Goal: Transaction & Acquisition: Purchase product/service

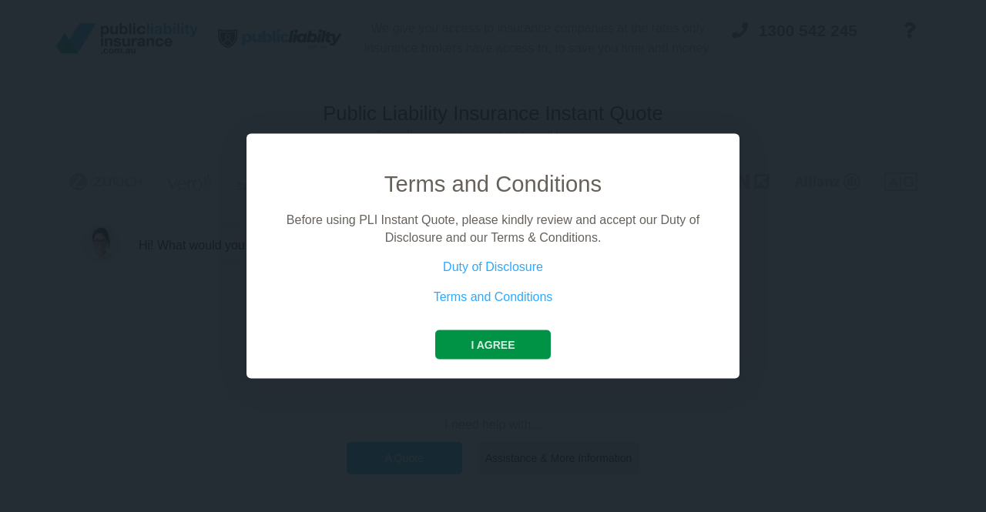
click at [517, 344] on button "I agree" at bounding box center [492, 345] width 115 height 29
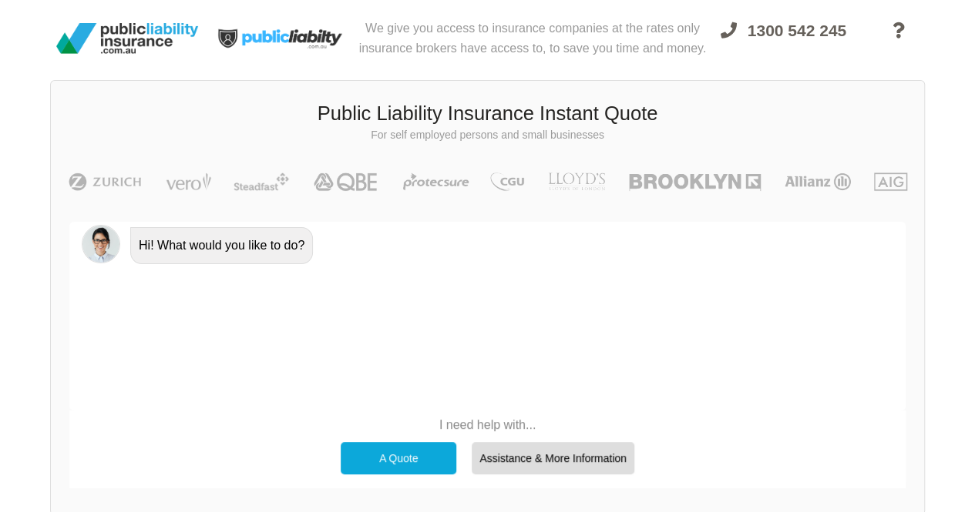
click at [405, 452] on div "A Quote" at bounding box center [399, 458] width 116 height 32
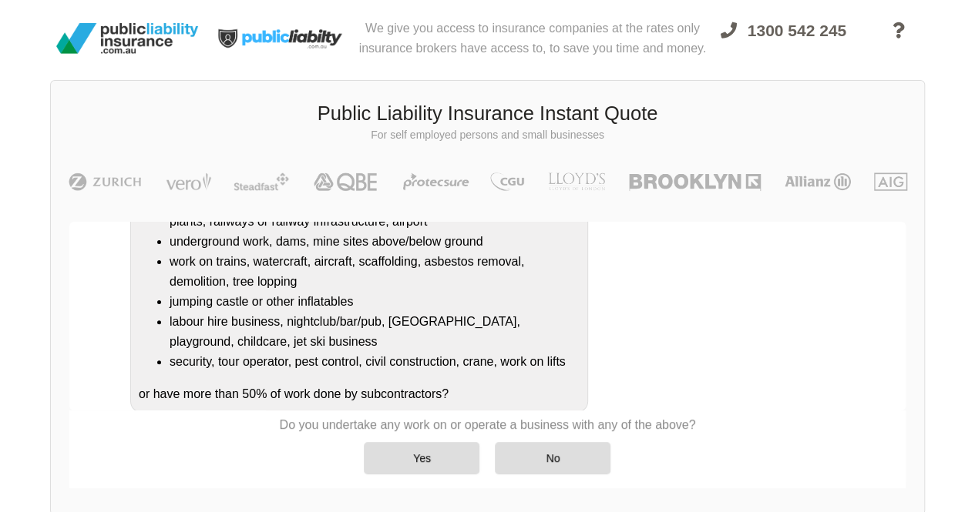
scroll to position [276, 0]
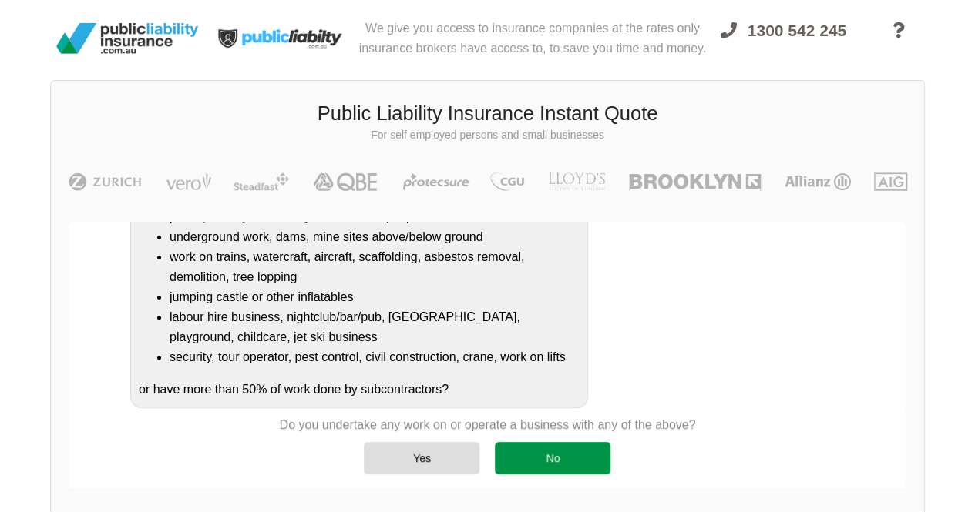
click at [520, 463] on div "No" at bounding box center [553, 458] width 116 height 32
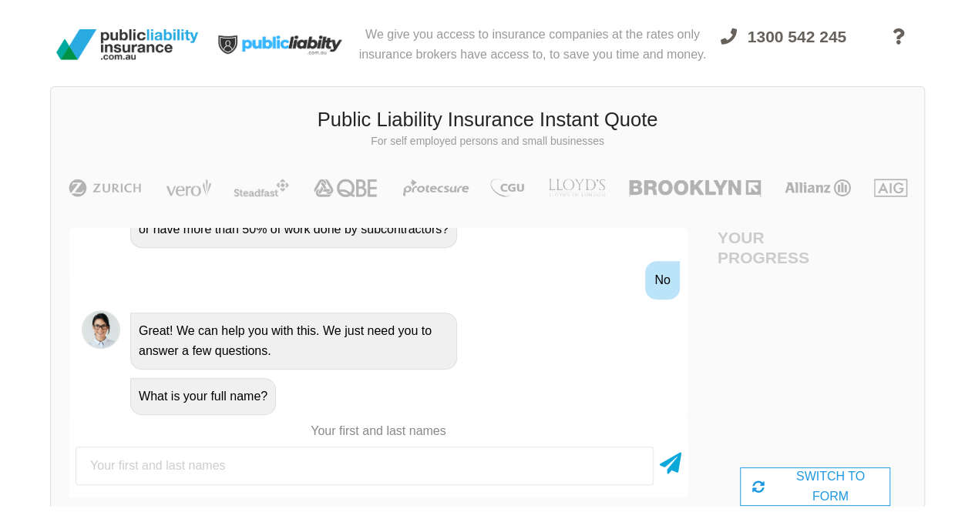
scroll to position [0, 0]
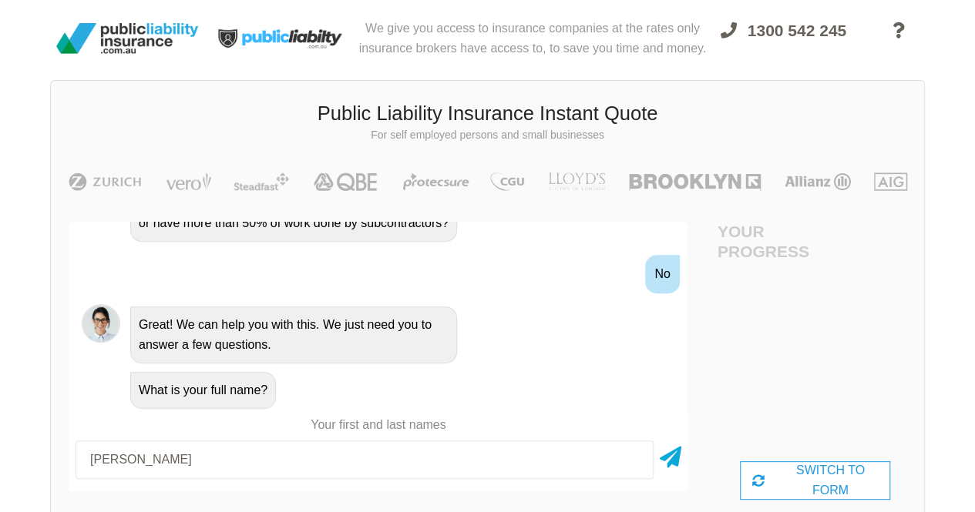
type input "[PERSON_NAME]"
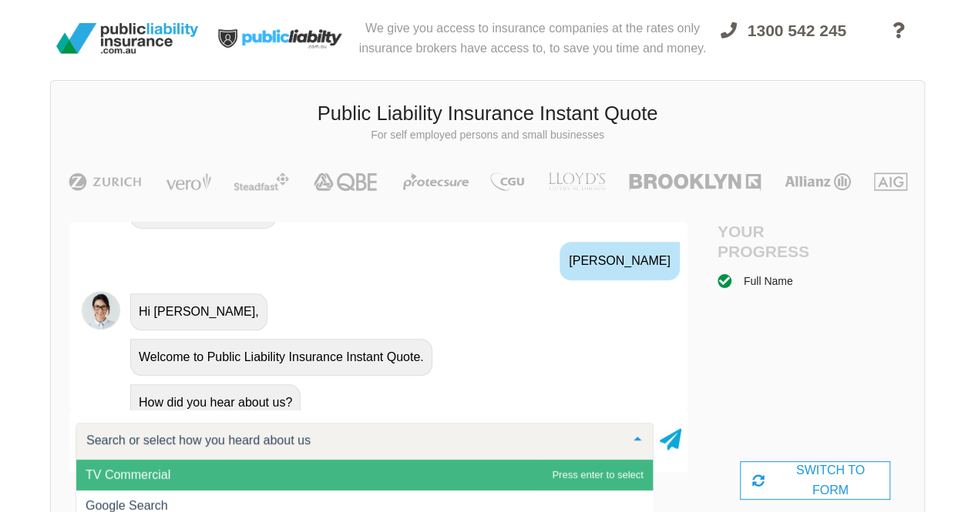
scroll to position [734, 0]
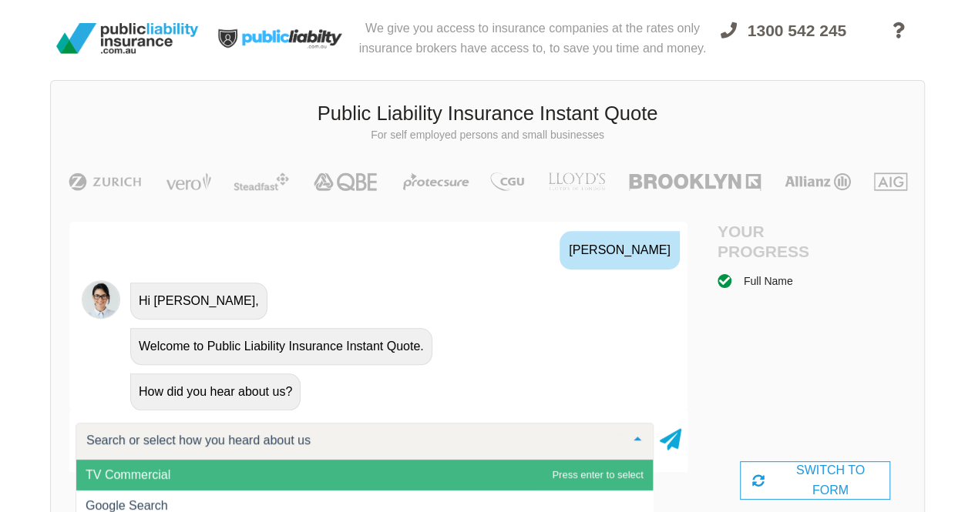
click at [510, 474] on span "TV Commercial" at bounding box center [364, 475] width 576 height 31
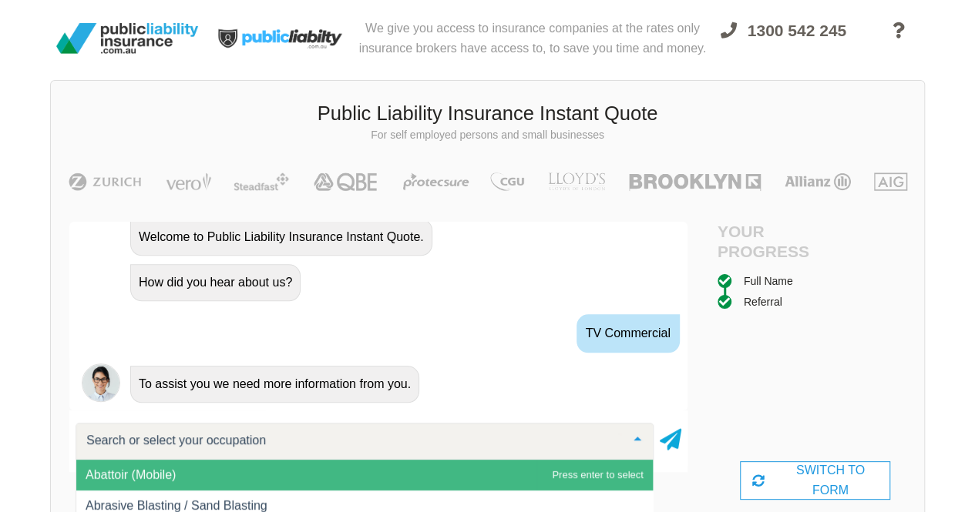
scroll to position [879, 0]
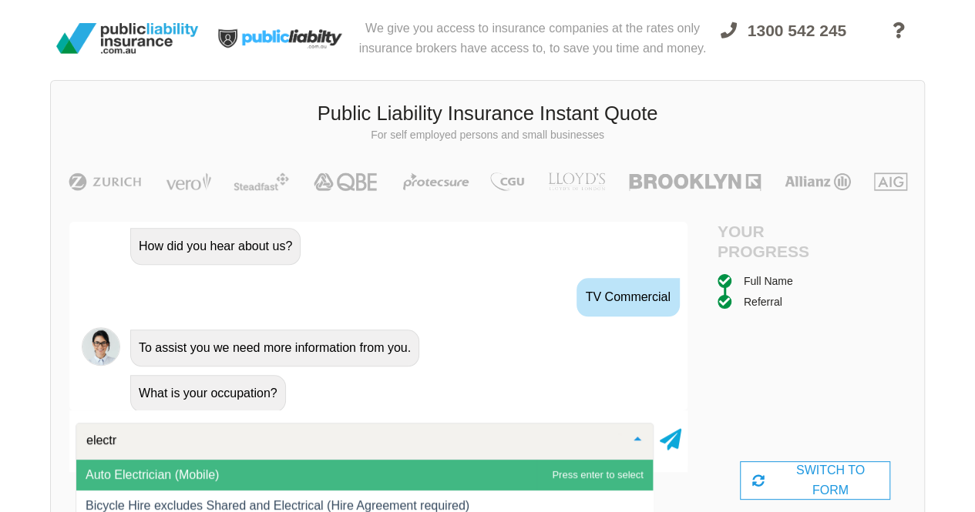
type input "electri"
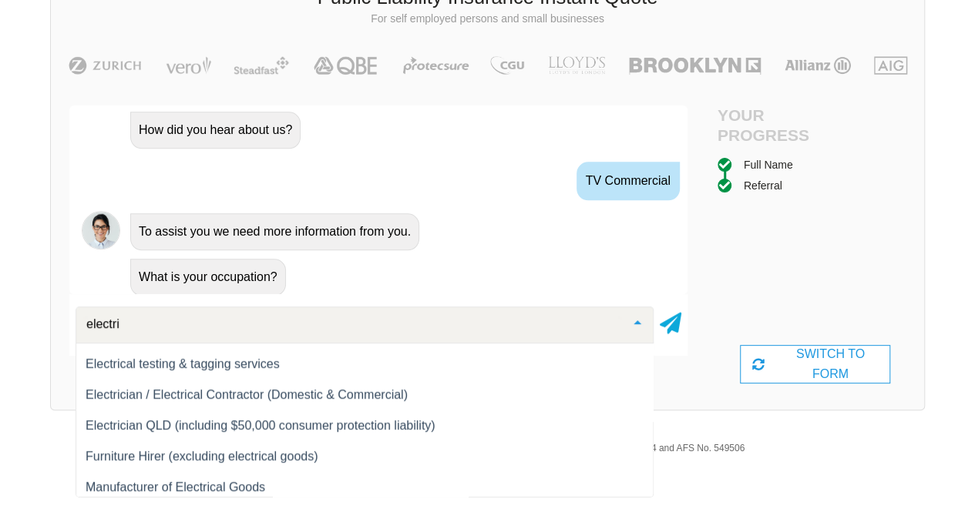
scroll to position [123, 0]
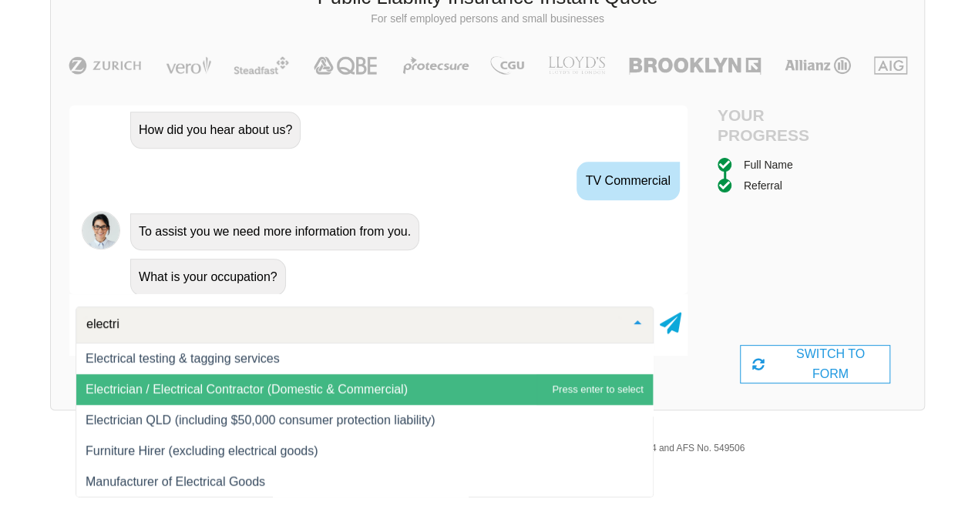
click at [387, 391] on span "Electrician / Electrical Contractor (Domestic & Commercial)" at bounding box center [247, 389] width 322 height 13
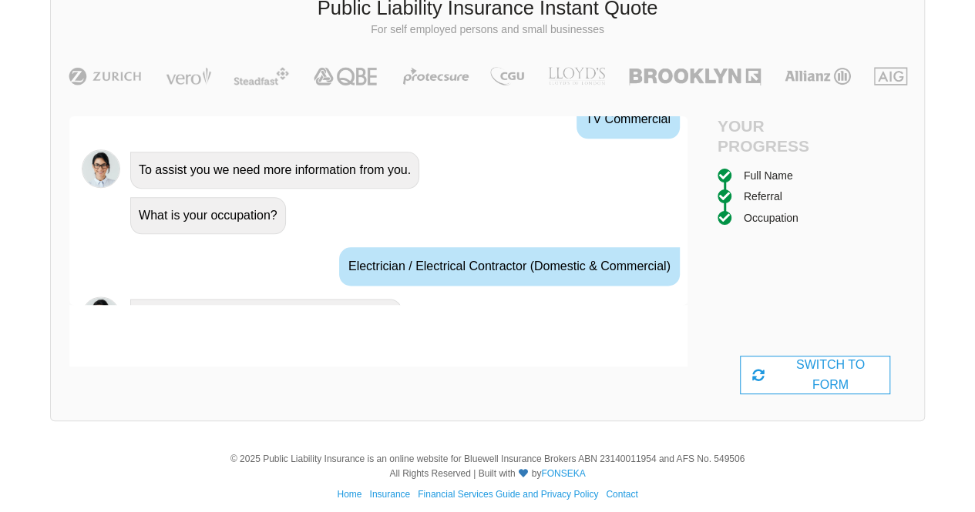
scroll to position [980, 0]
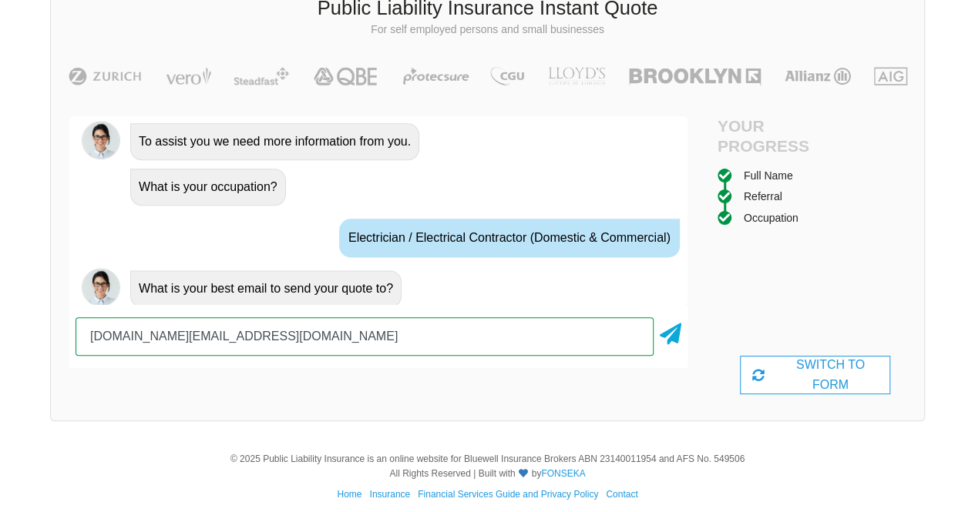
type input "[DOMAIN_NAME][EMAIL_ADDRESS][DOMAIN_NAME]"
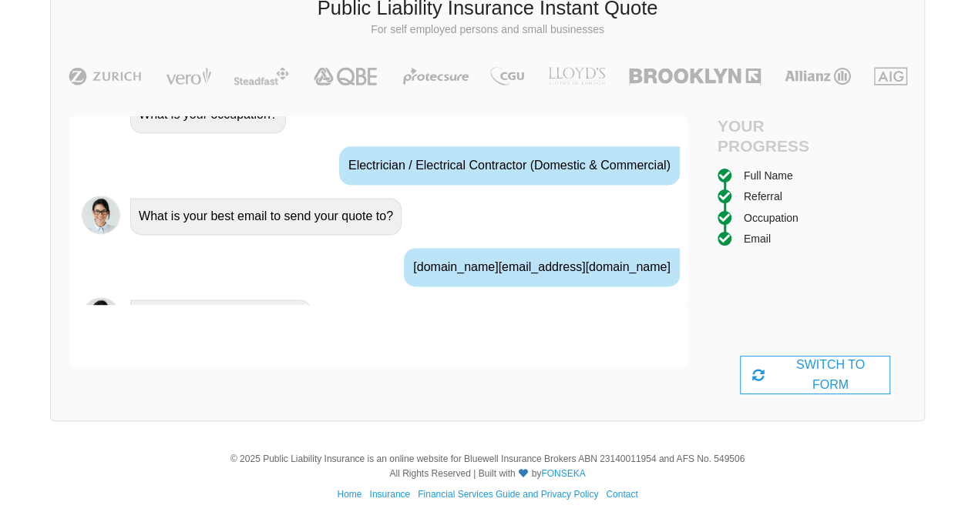
scroll to position [1082, 0]
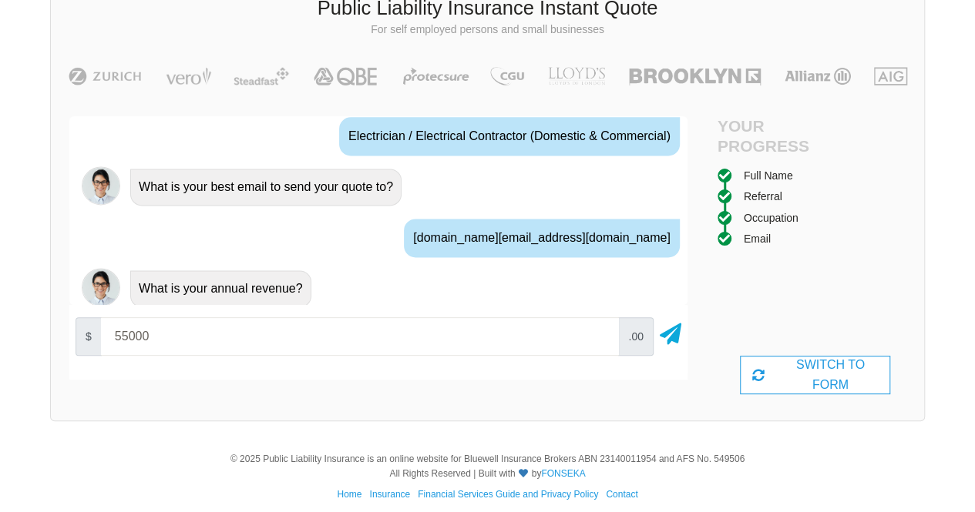
type input "55000"
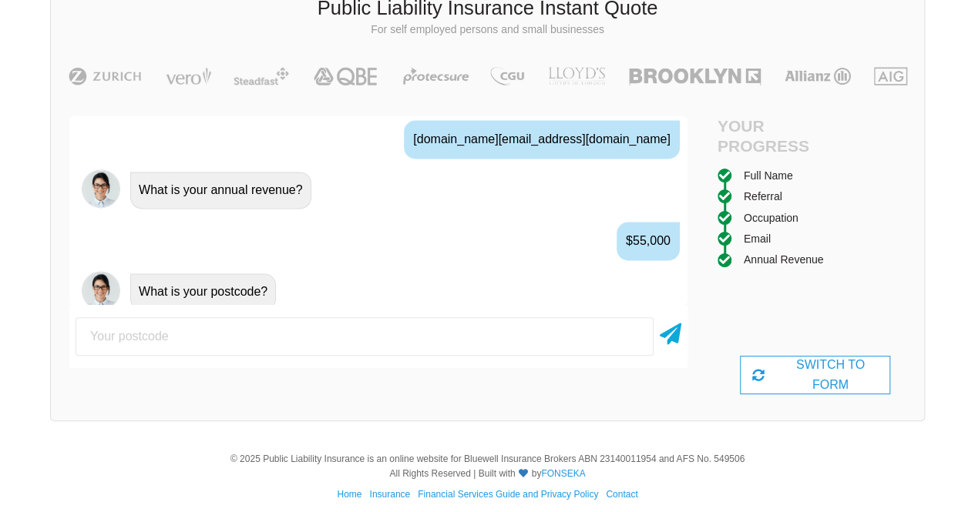
scroll to position [1183, 0]
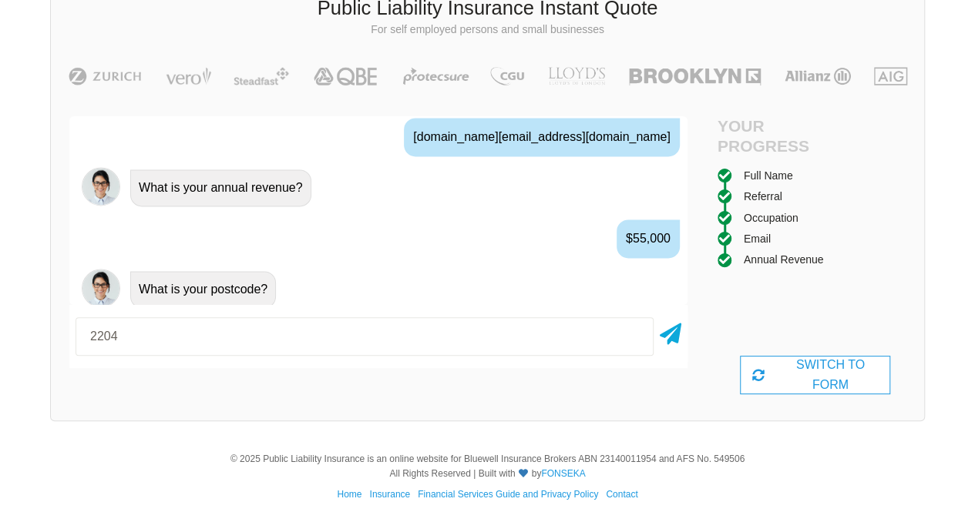
type input "2204"
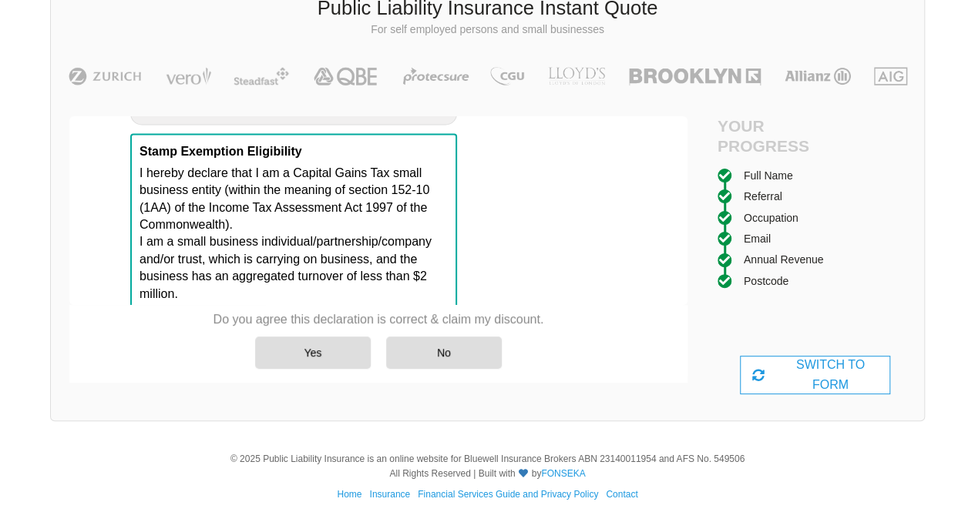
scroll to position [1510, 0]
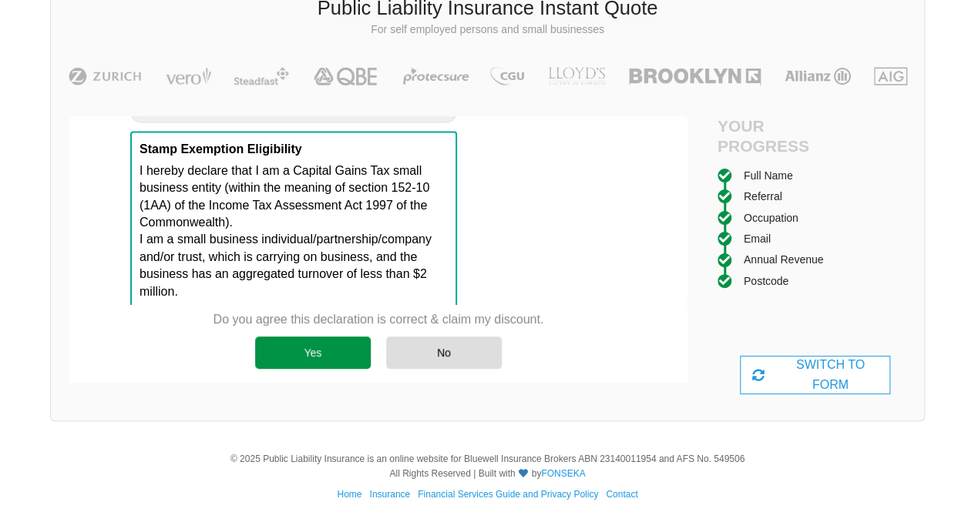
click at [315, 348] on div "Yes" at bounding box center [313, 353] width 116 height 32
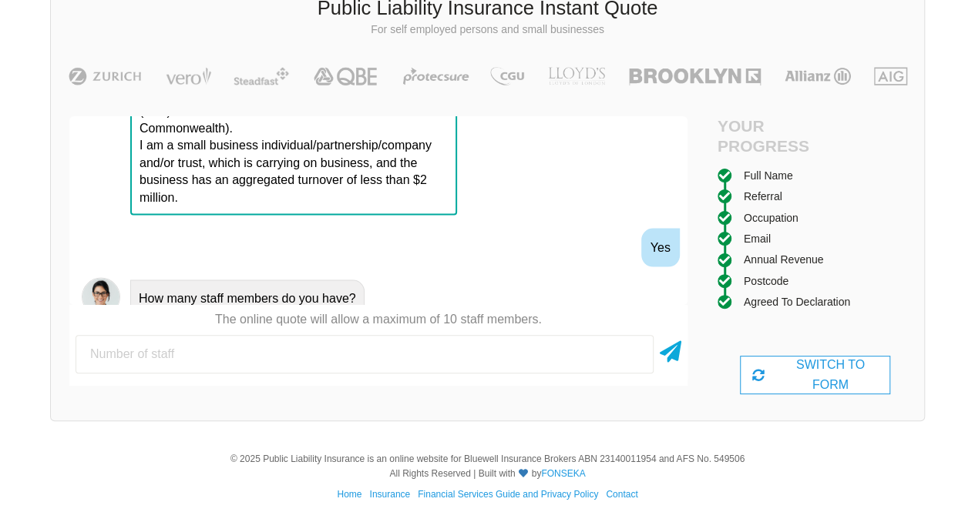
scroll to position [1611, 0]
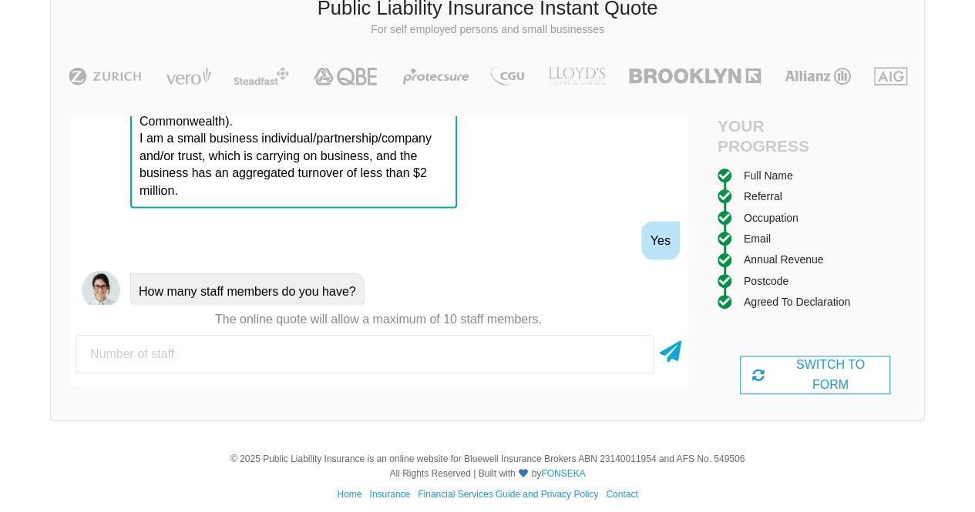
click at [315, 348] on input "number" at bounding box center [365, 354] width 578 height 39
type input "1"
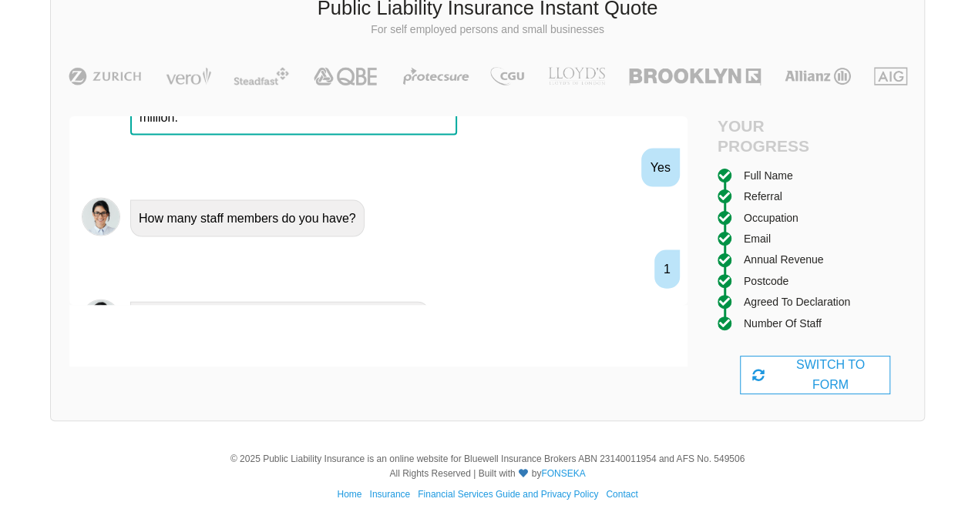
scroll to position [1712, 0]
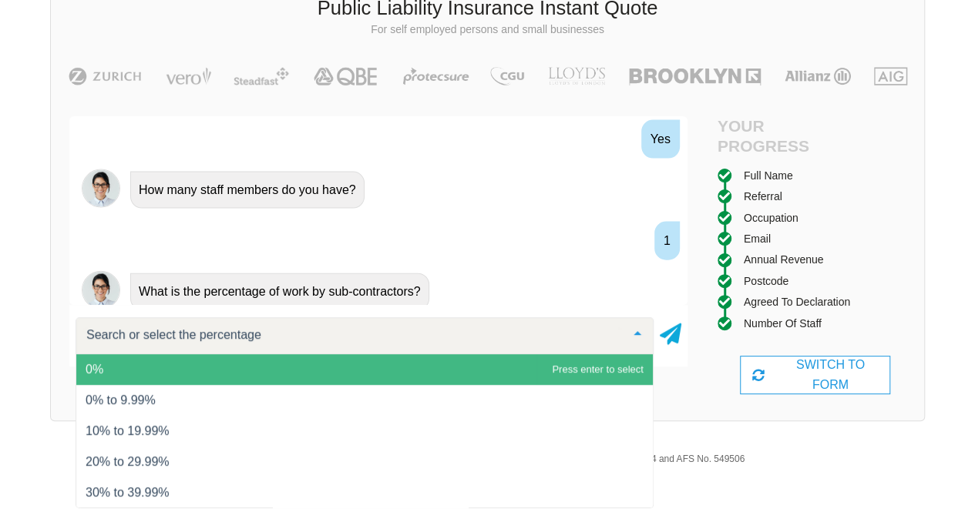
click at [315, 357] on span "0%" at bounding box center [364, 369] width 576 height 31
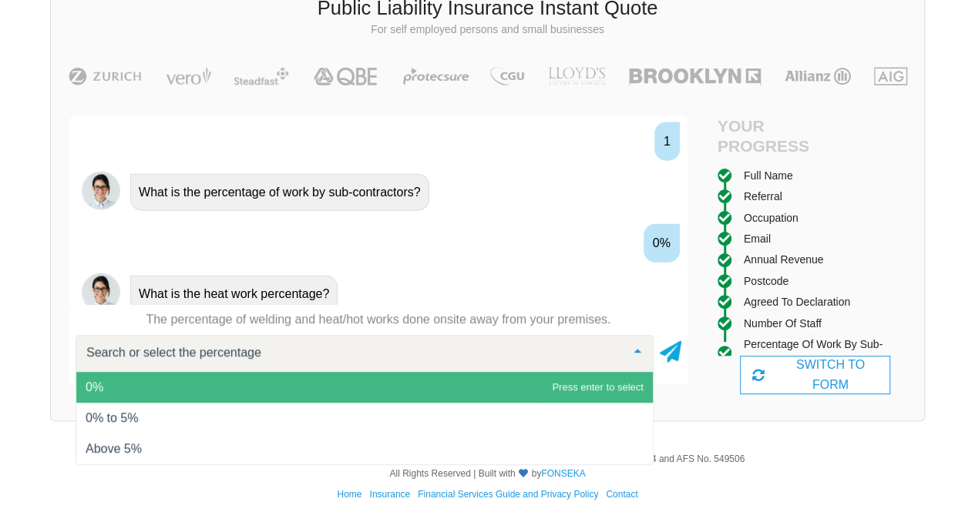
scroll to position [1814, 0]
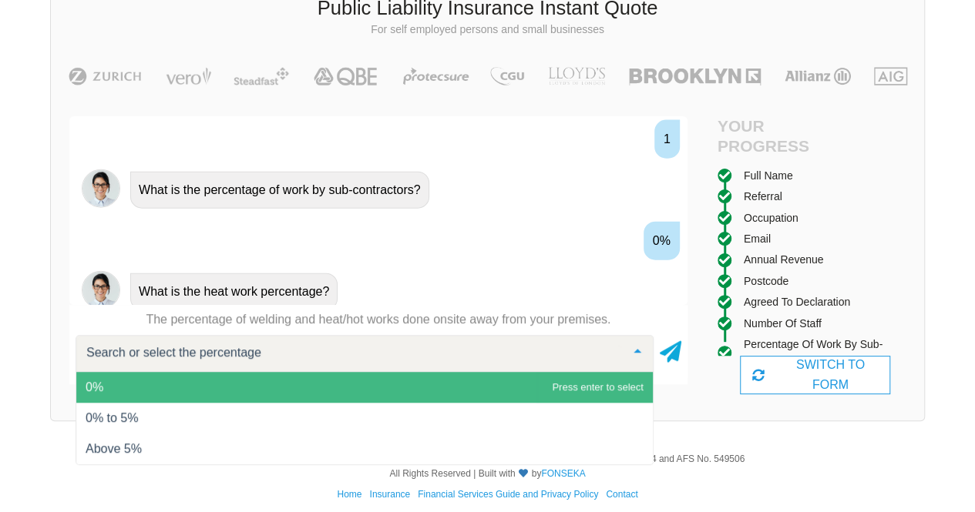
click at [301, 375] on span "0%" at bounding box center [364, 387] width 576 height 31
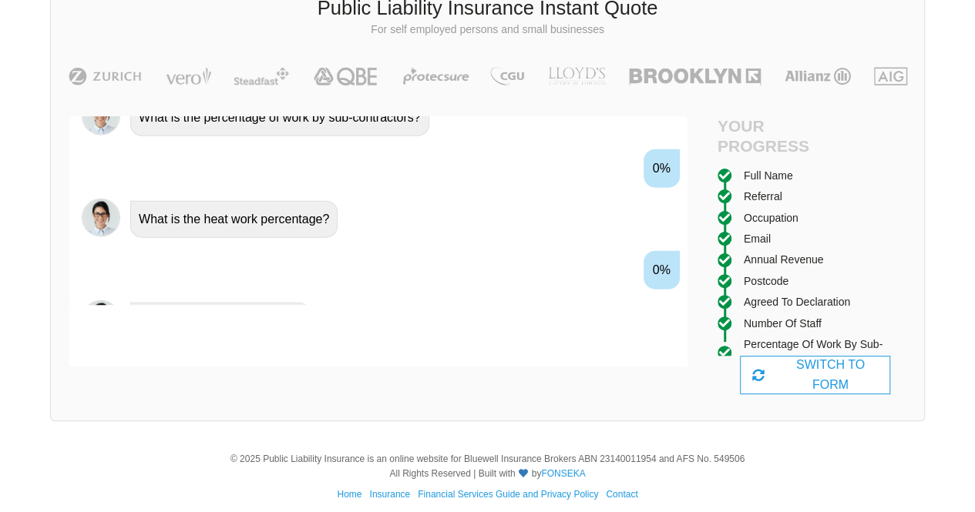
scroll to position [1915, 0]
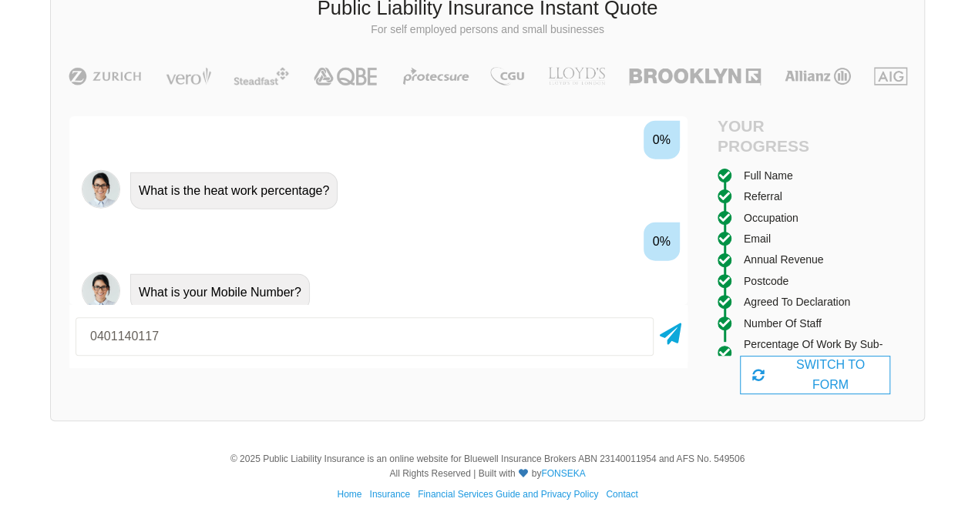
type input "0401140117"
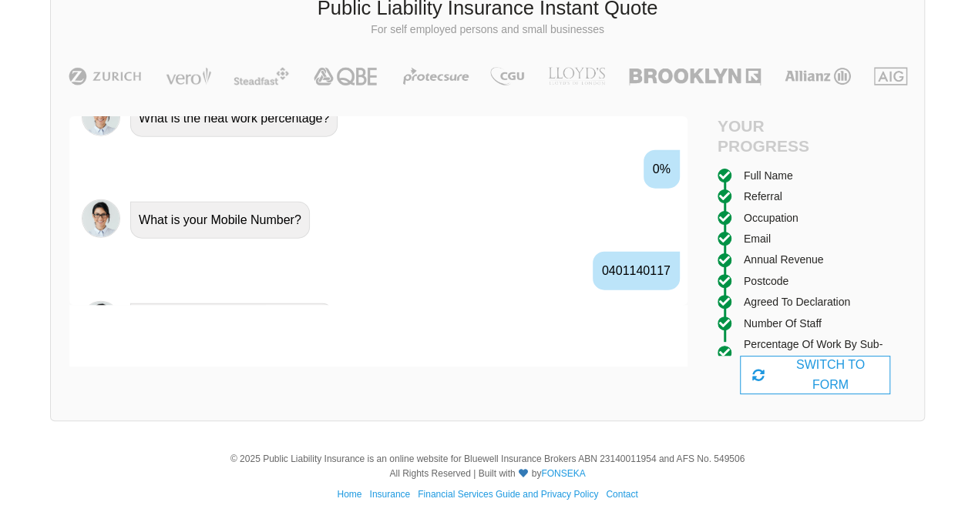
scroll to position [2016, 0]
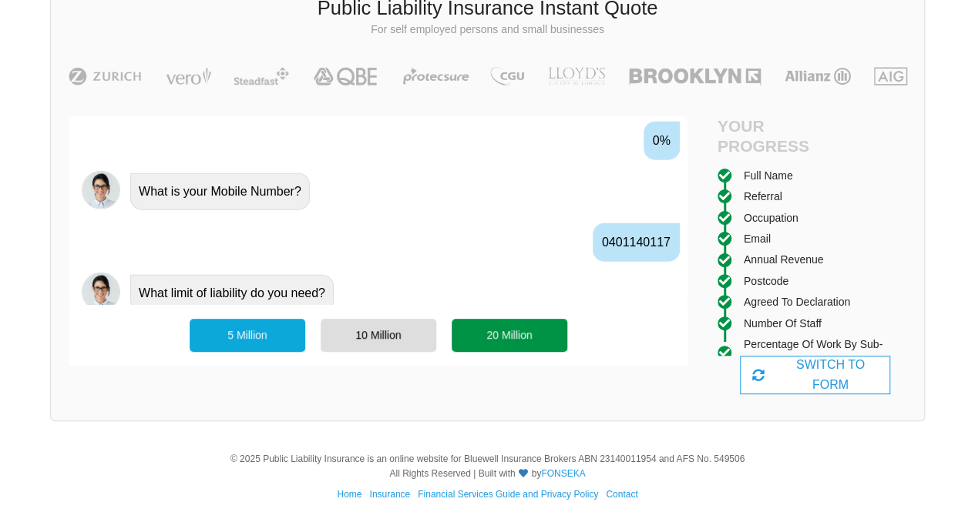
click at [535, 338] on div "20 Million" at bounding box center [510, 335] width 116 height 32
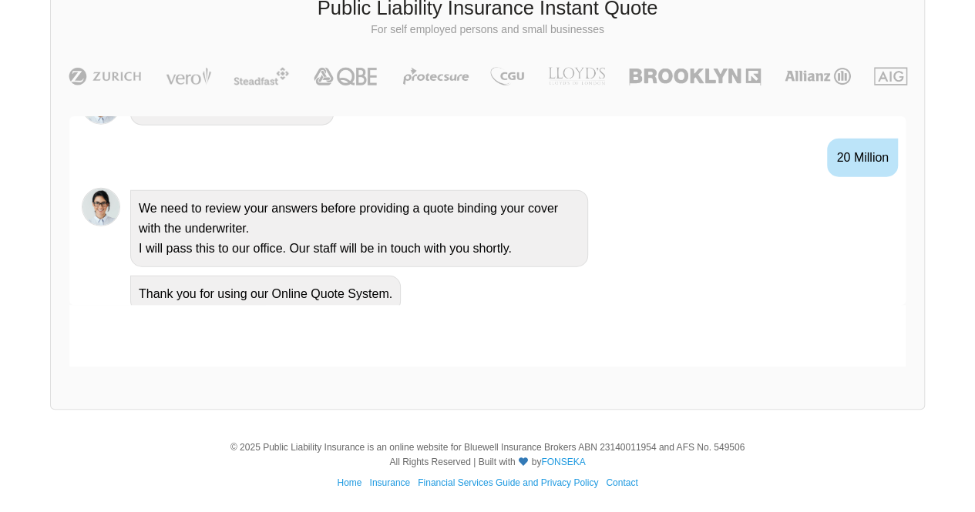
scroll to position [2028, 0]
